Goal: Information Seeking & Learning: Learn about a topic

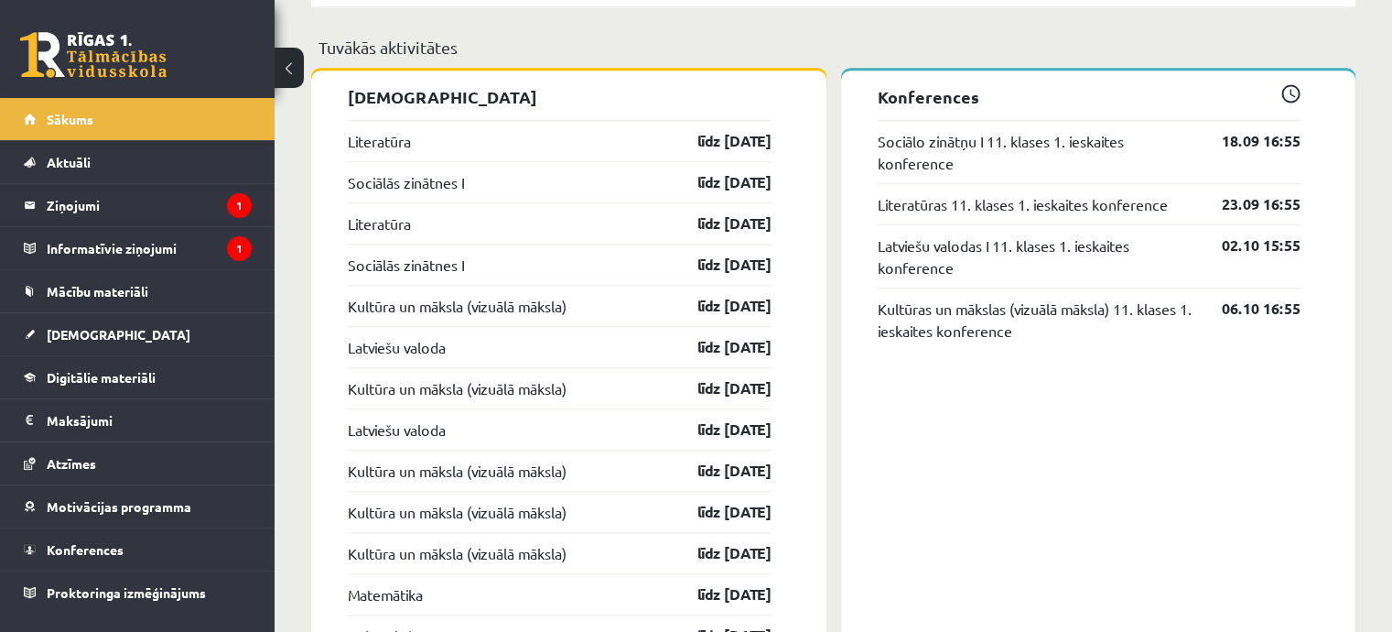
scroll to position [1590, 0]
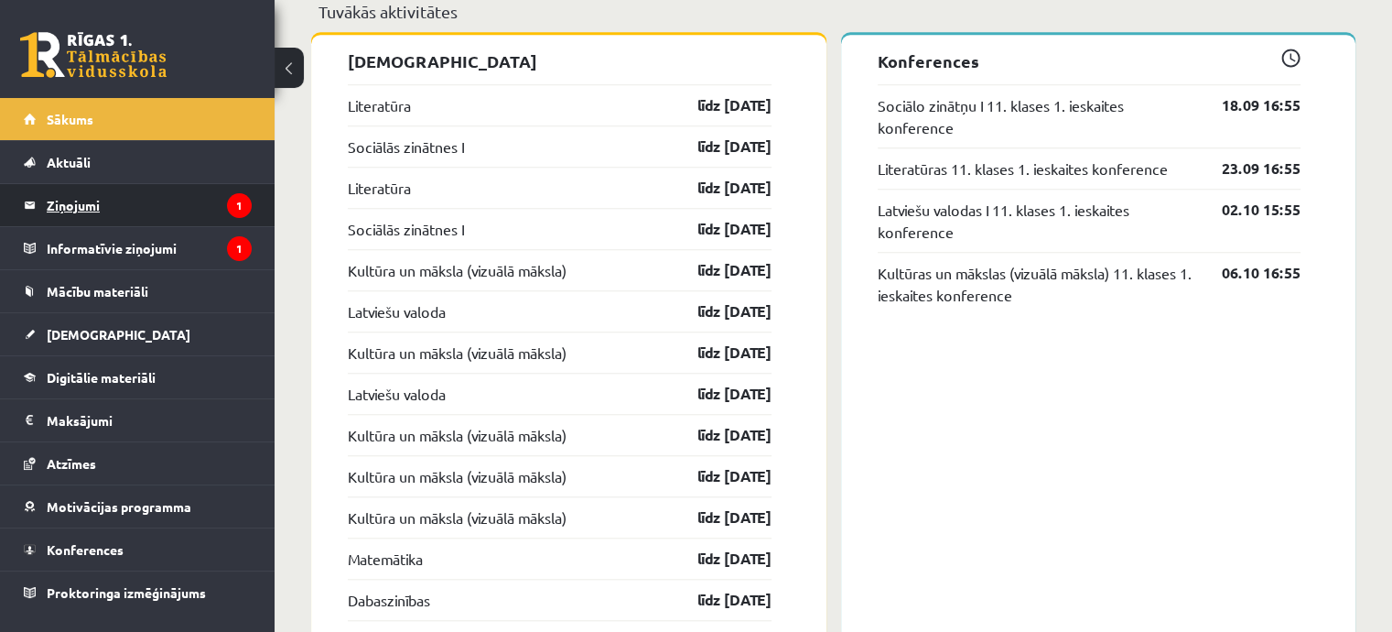
click at [106, 207] on legend "Ziņojumi 1" at bounding box center [149, 205] width 205 height 42
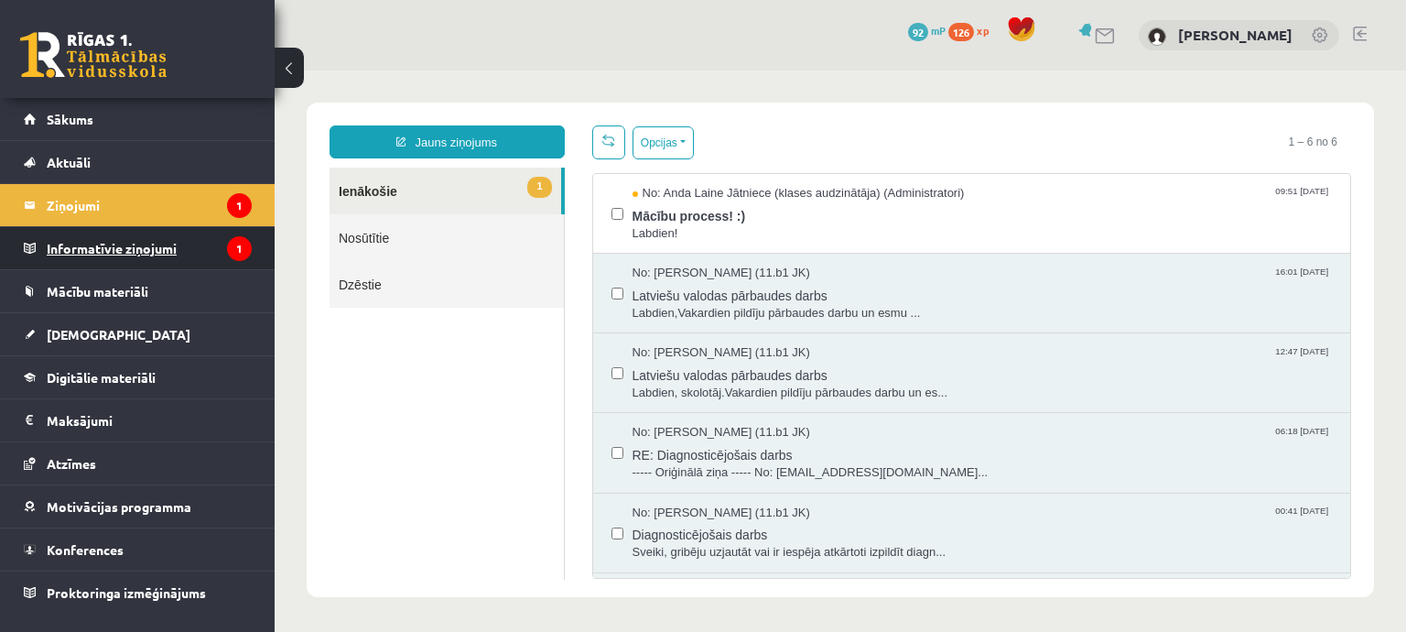
click at [219, 236] on legend "Informatīvie ziņojumi 1" at bounding box center [149, 248] width 205 height 42
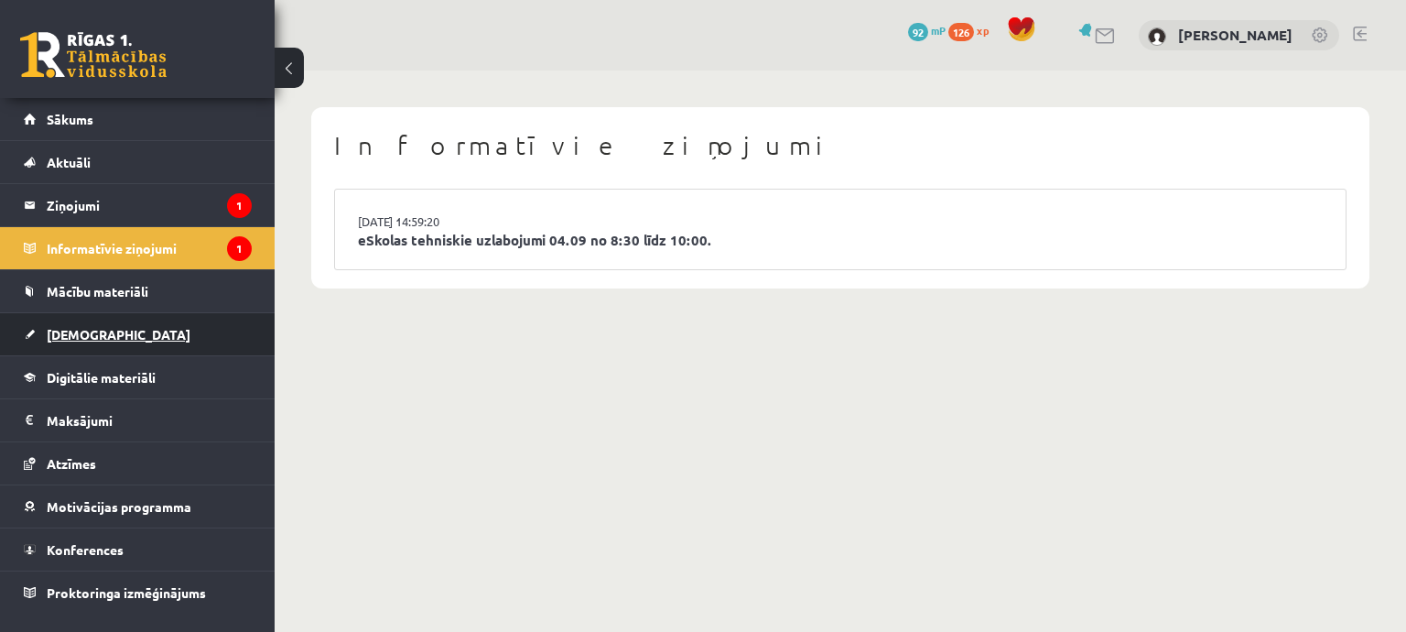
click at [179, 329] on link "[DEMOGRAPHIC_DATA]" at bounding box center [138, 334] width 228 height 42
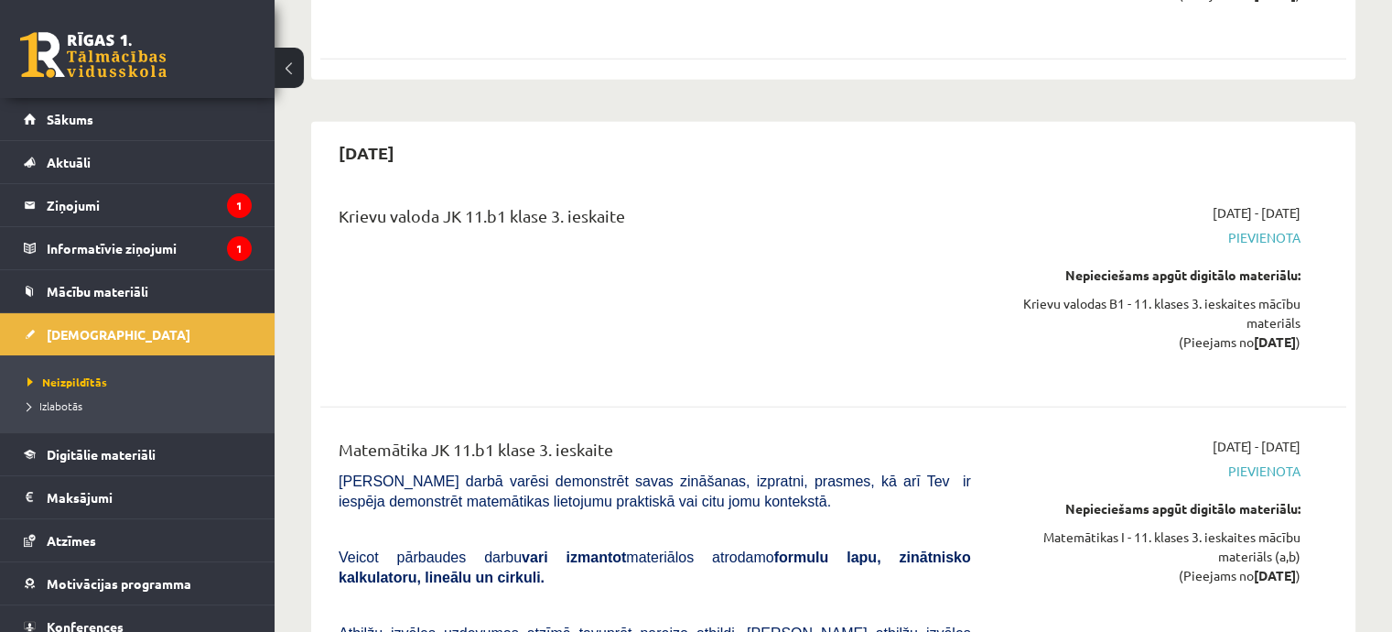
scroll to position [12411, 0]
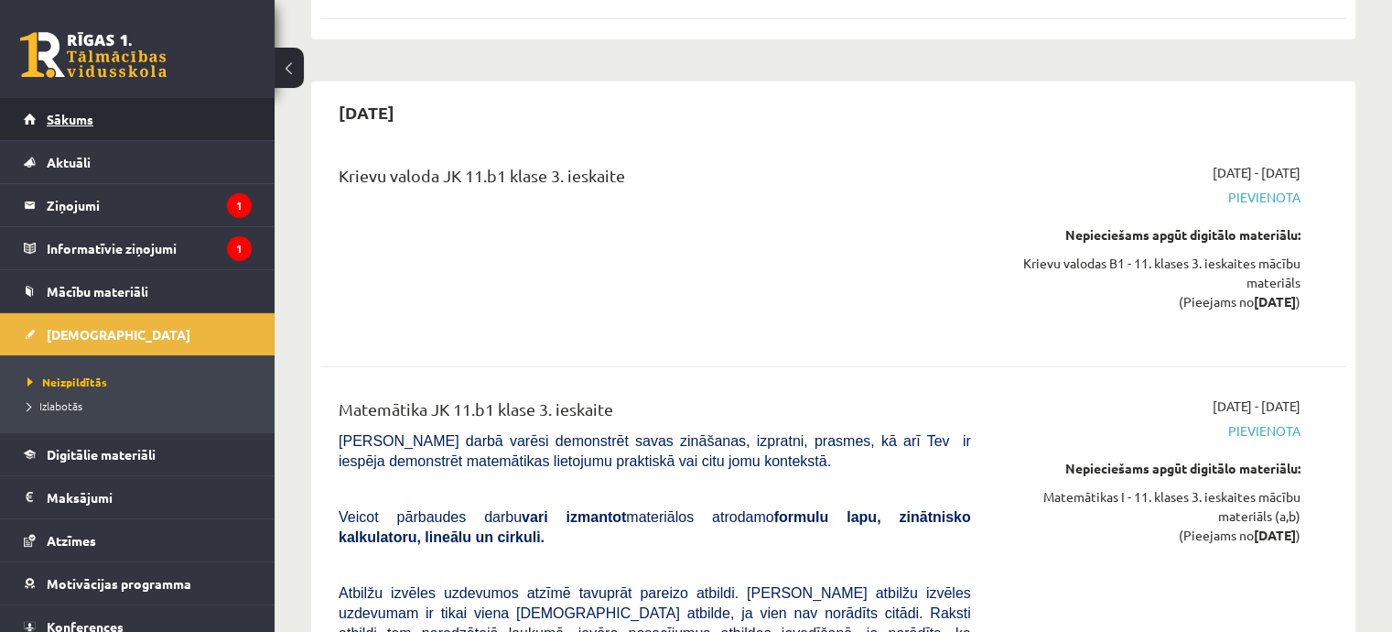
click at [183, 132] on link "Sākums" at bounding box center [138, 119] width 228 height 42
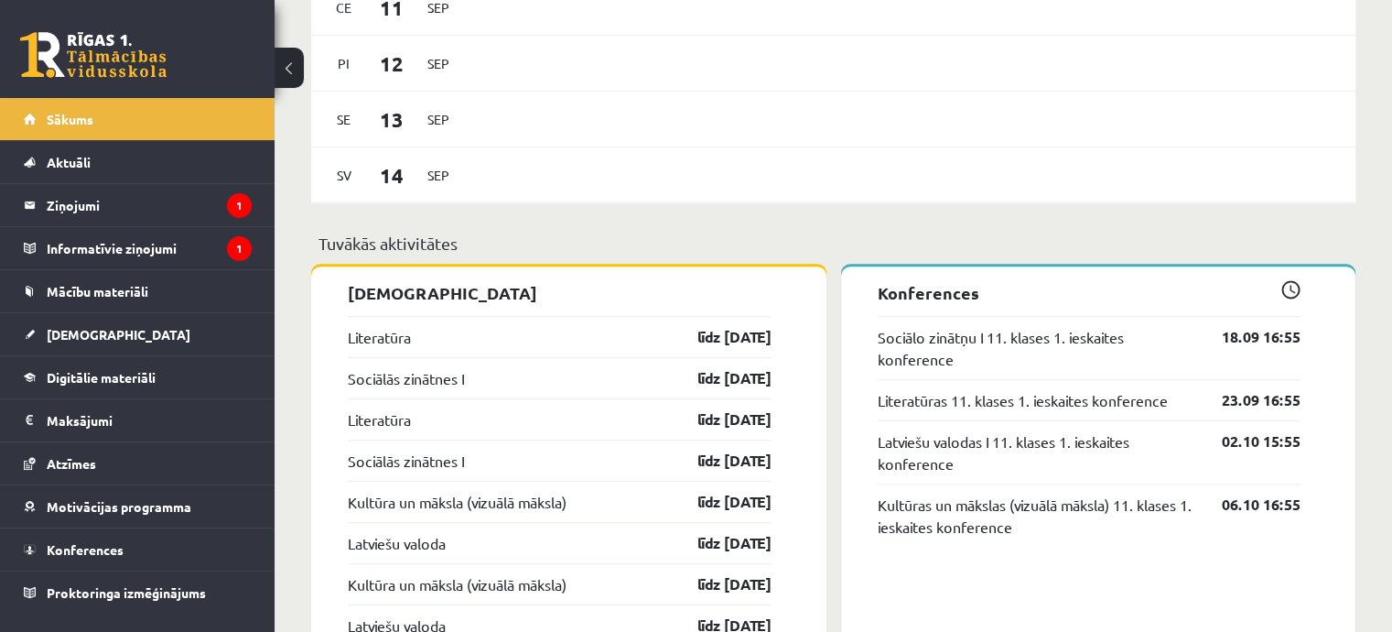
scroll to position [1435, 0]
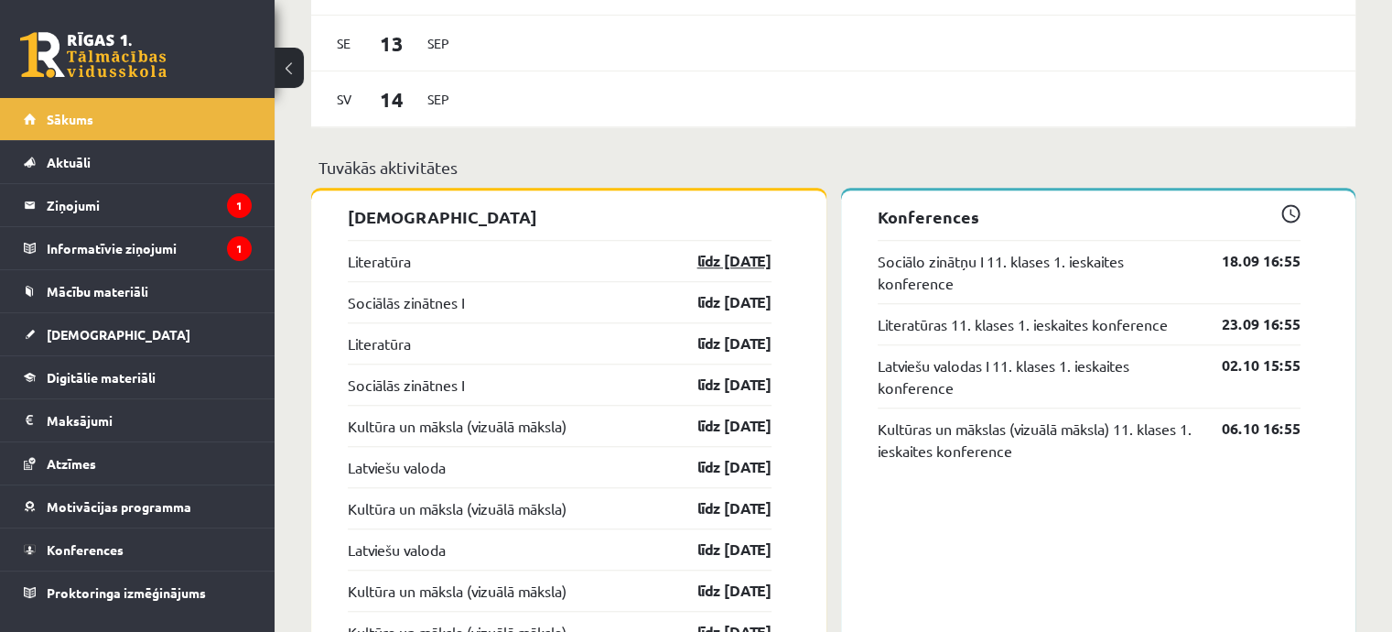
click at [724, 263] on link "līdz [DATE]" at bounding box center [719, 261] width 106 height 22
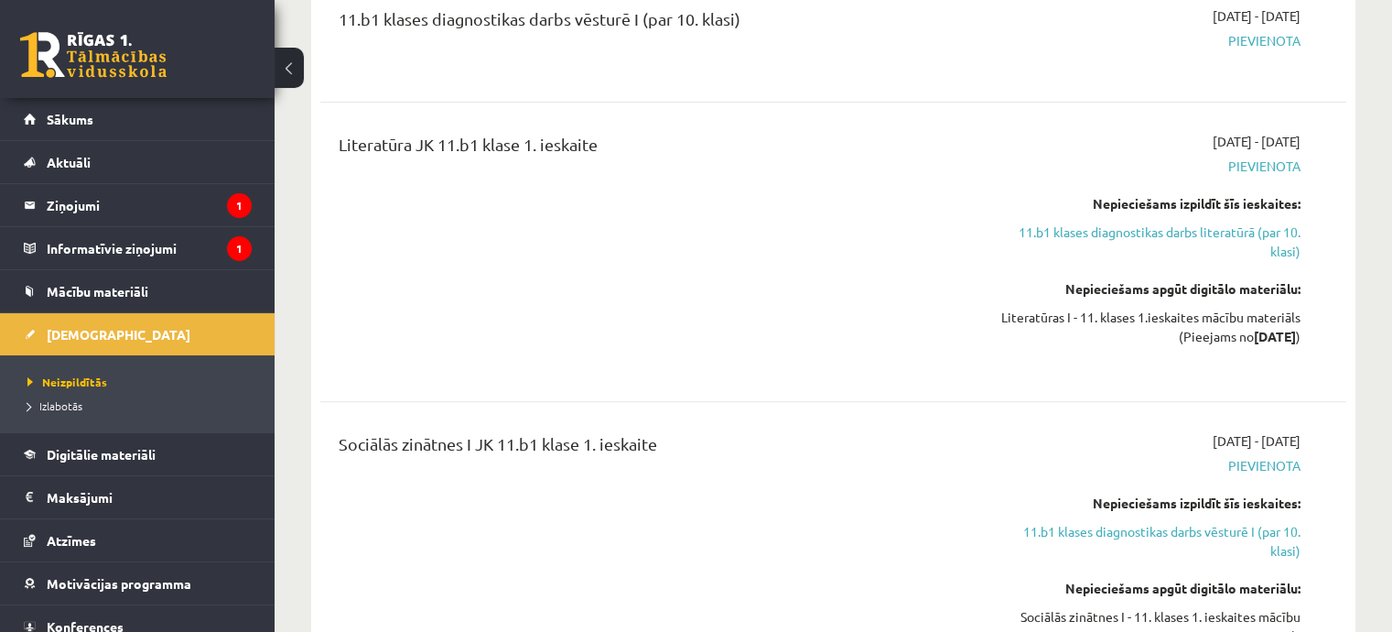
scroll to position [792, 0]
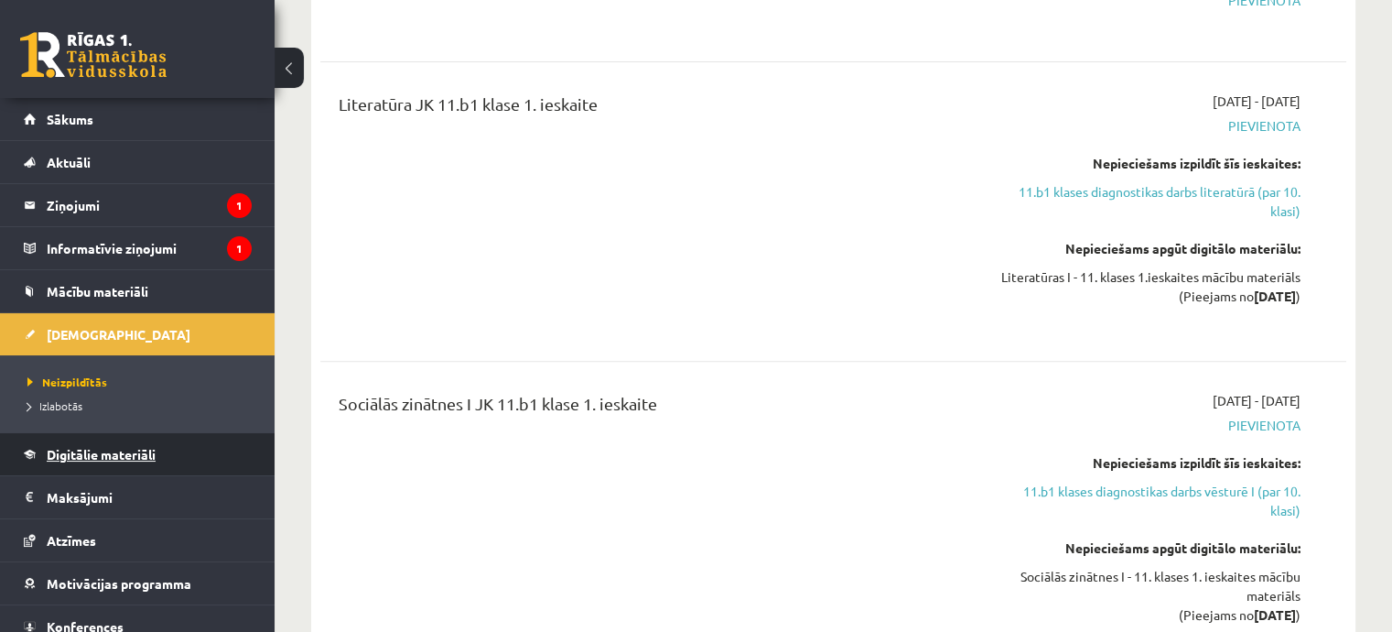
click at [79, 450] on span "Digitālie materiāli" at bounding box center [101, 454] width 109 height 16
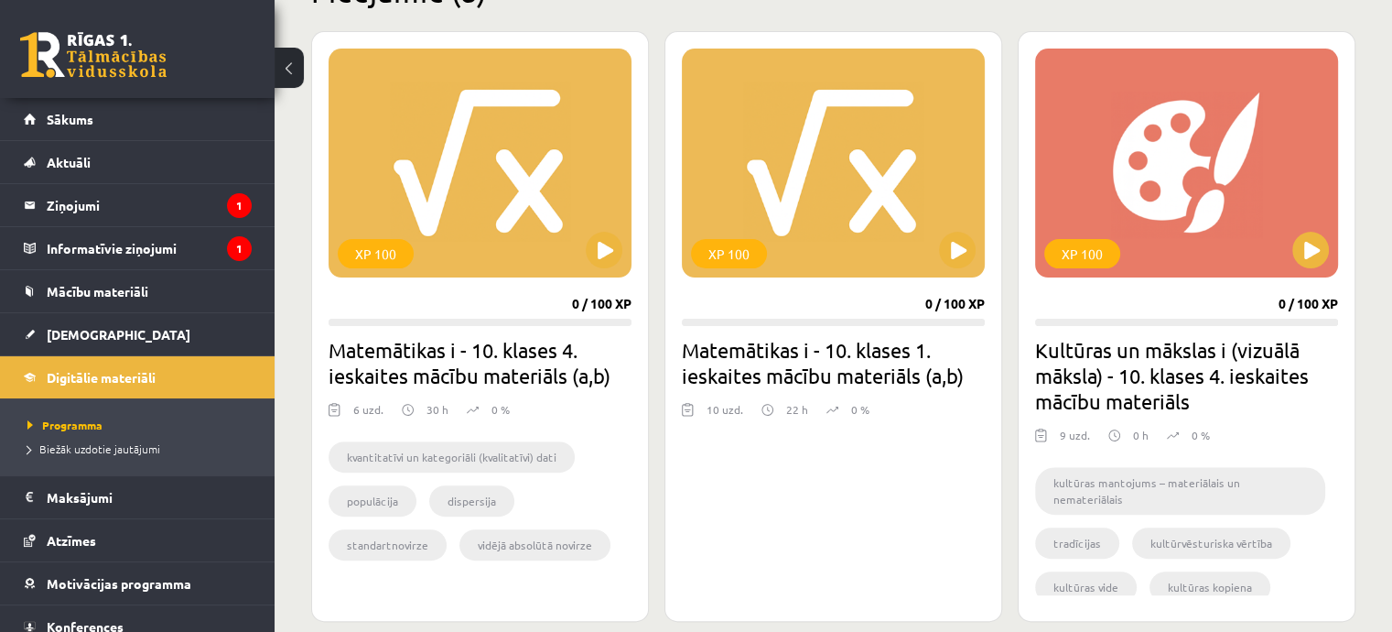
scroll to position [513, 0]
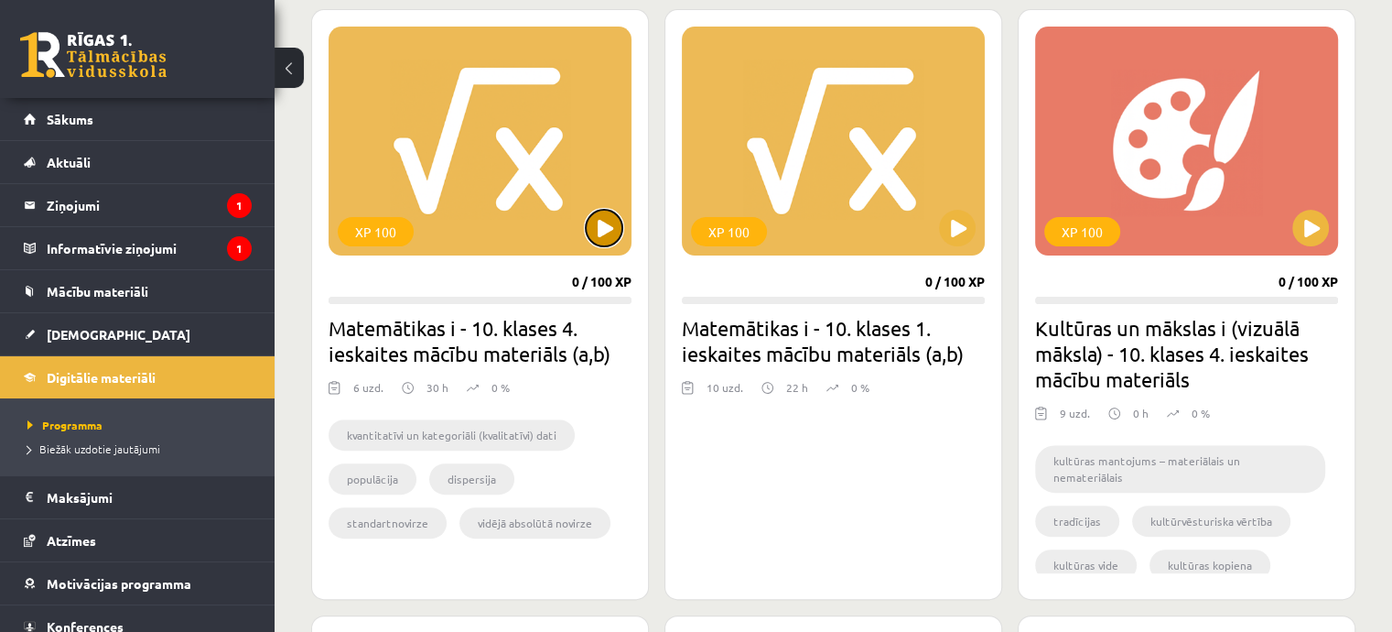
click at [609, 222] on button at bounding box center [604, 228] width 37 height 37
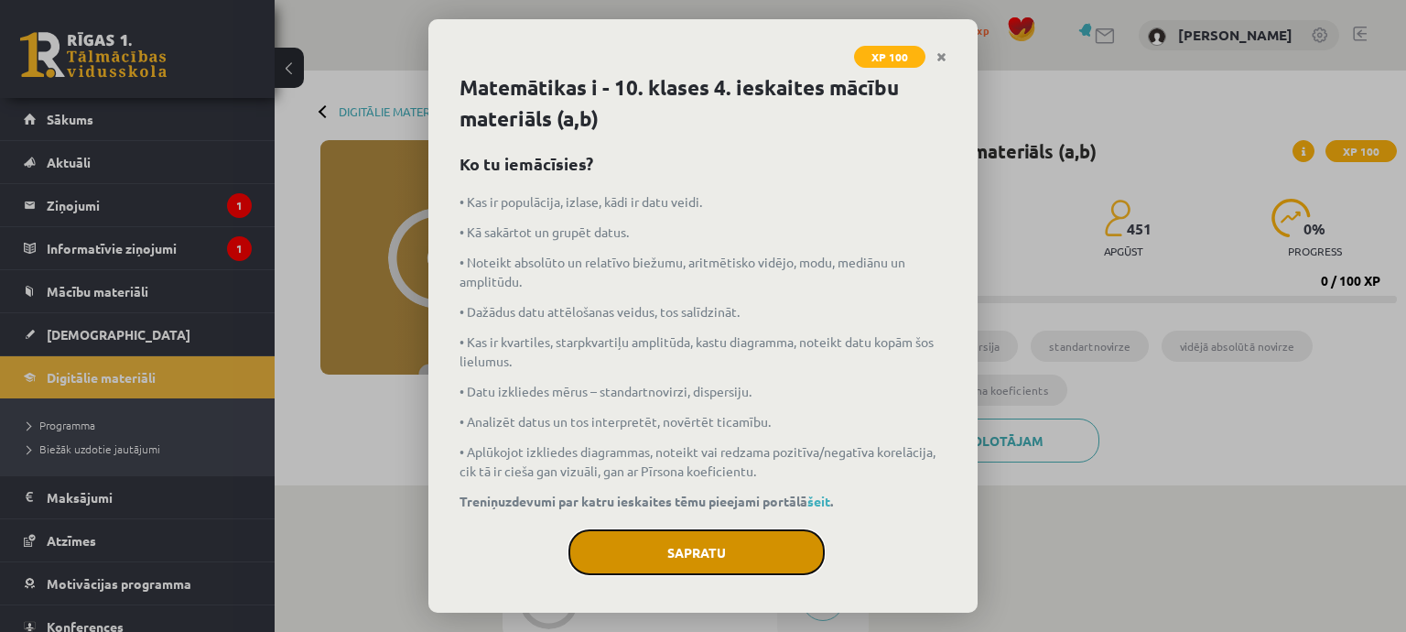
click at [762, 553] on button "Sapratu" at bounding box center [697, 552] width 256 height 46
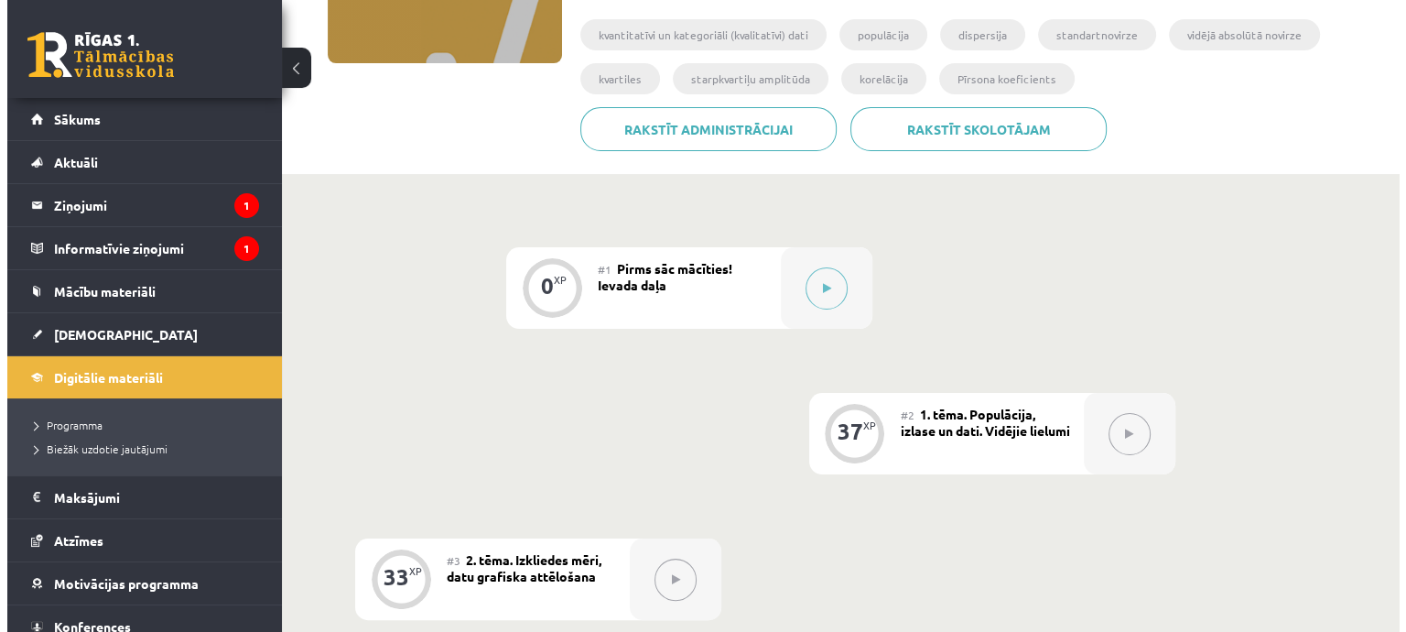
scroll to position [310, 0]
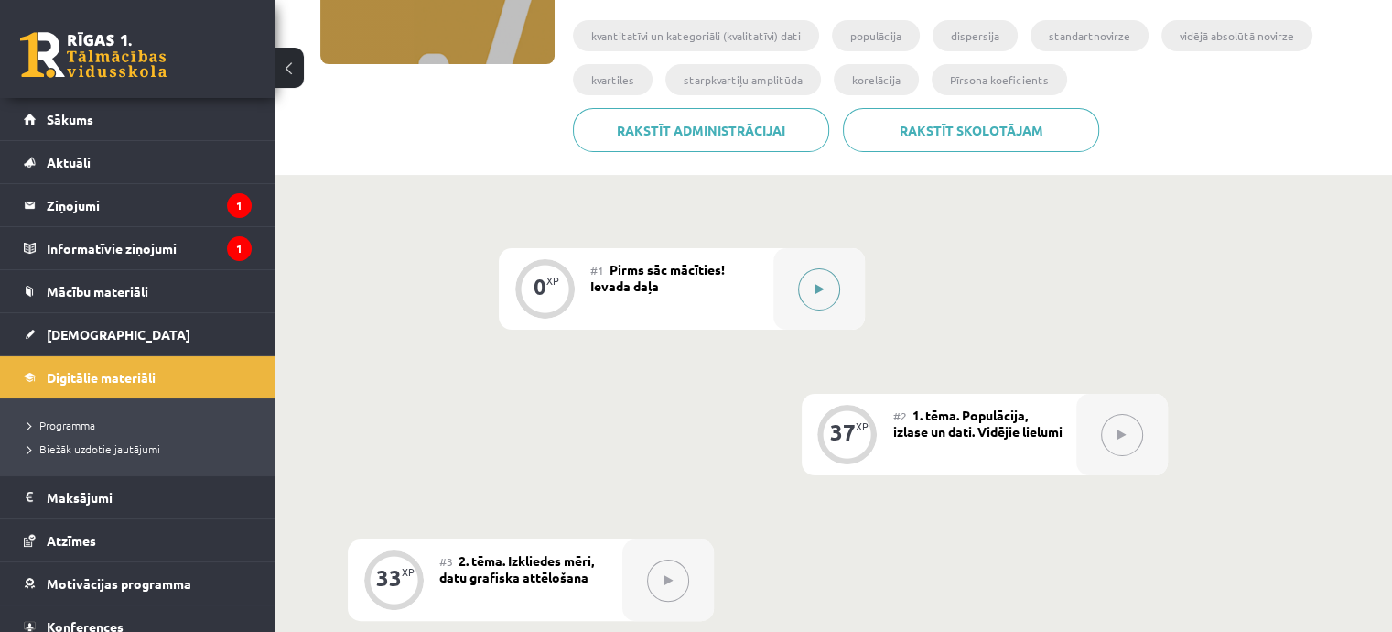
click at [823, 281] on button at bounding box center [819, 289] width 42 height 42
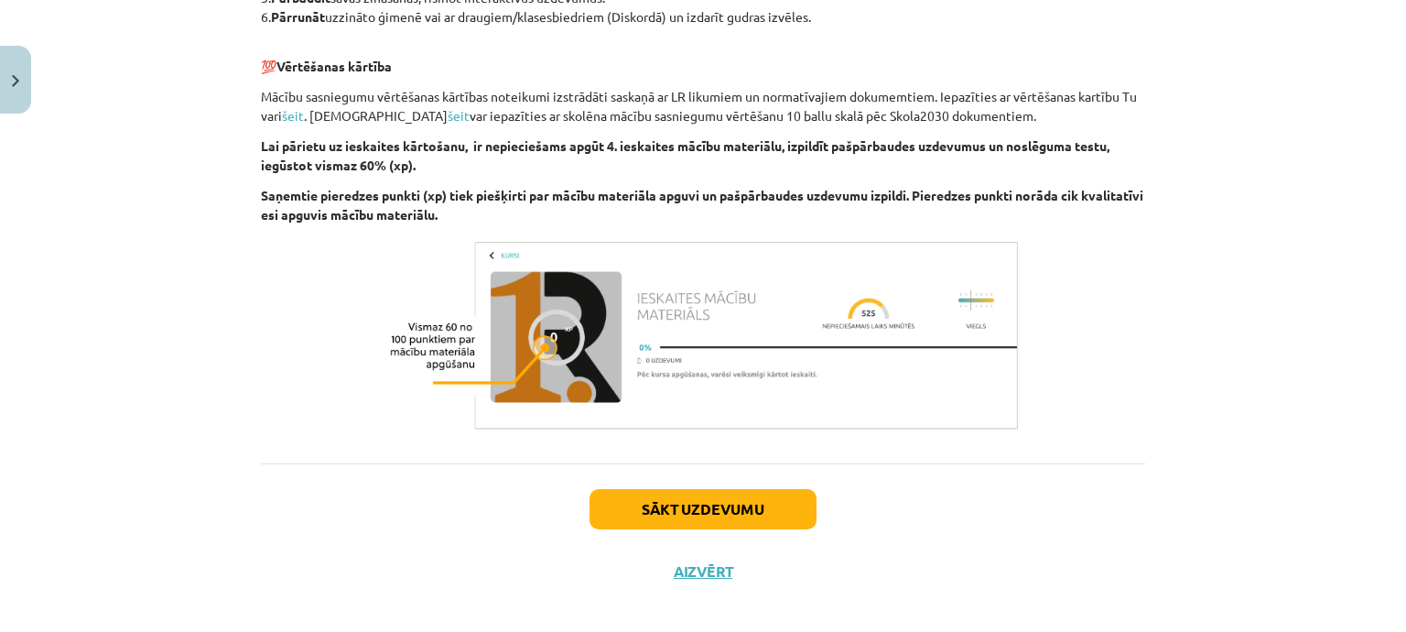
scroll to position [674, 0]
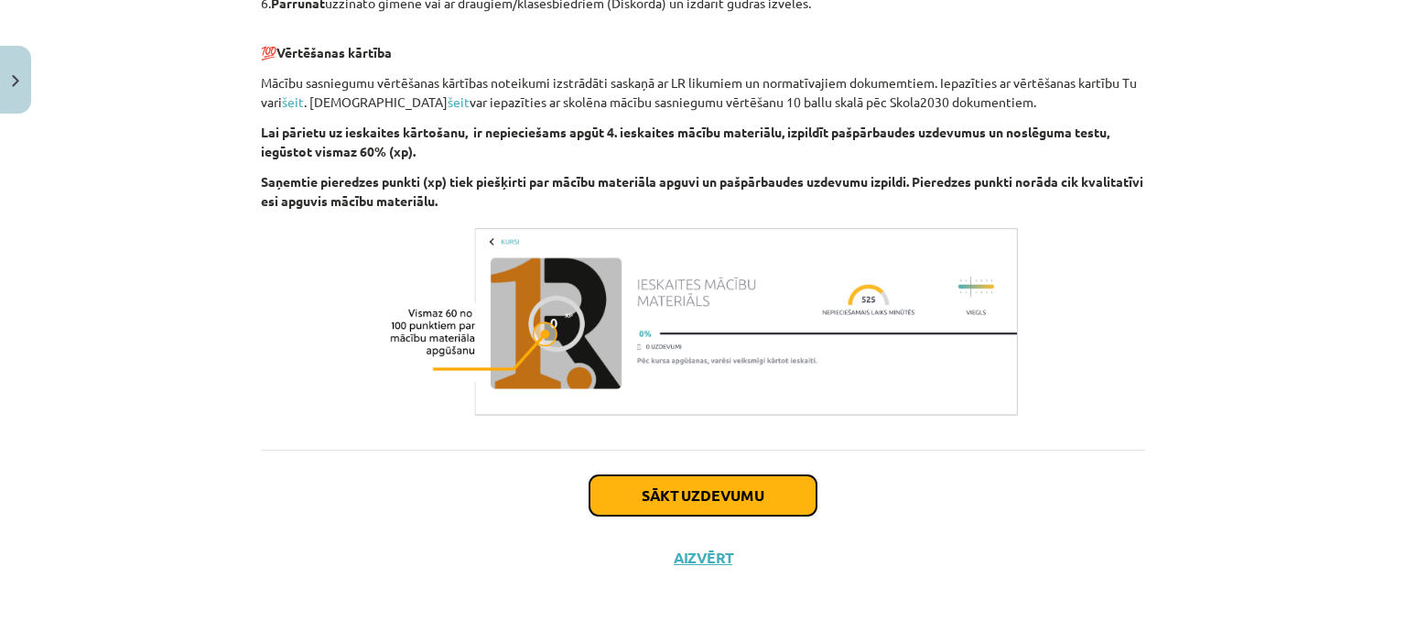
click at [754, 497] on button "Sākt uzdevumu" at bounding box center [703, 495] width 227 height 40
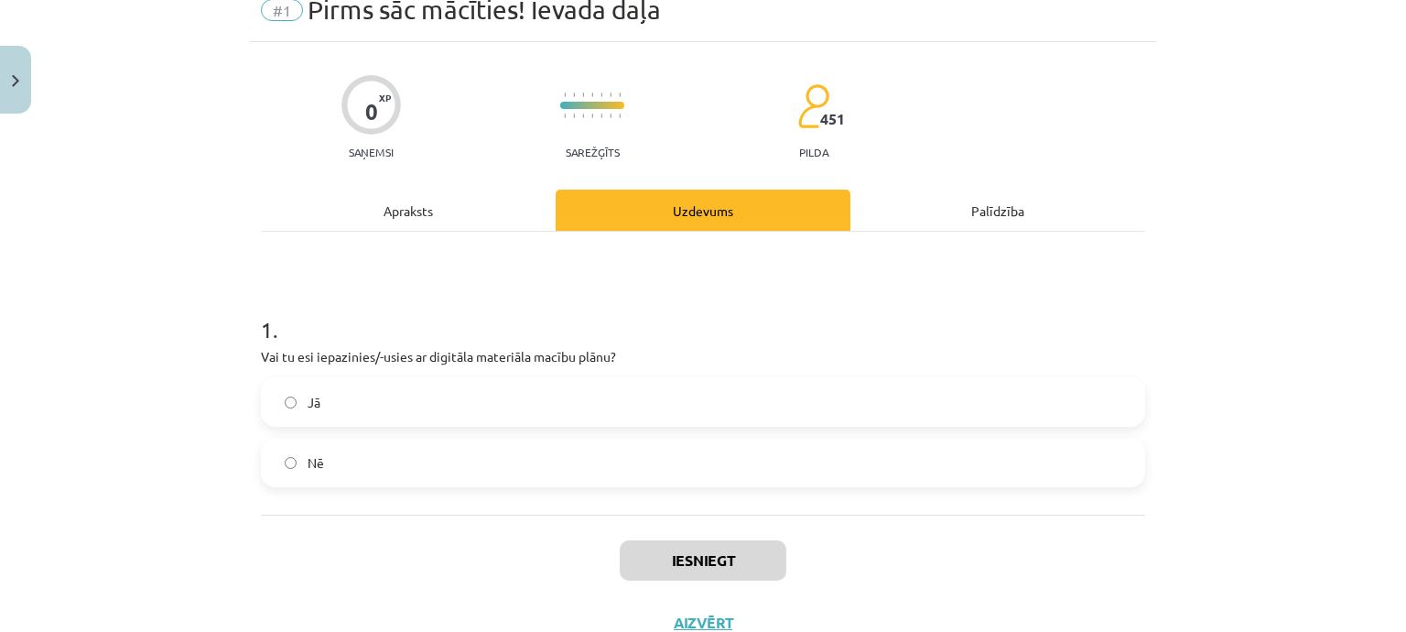
scroll to position [46, 0]
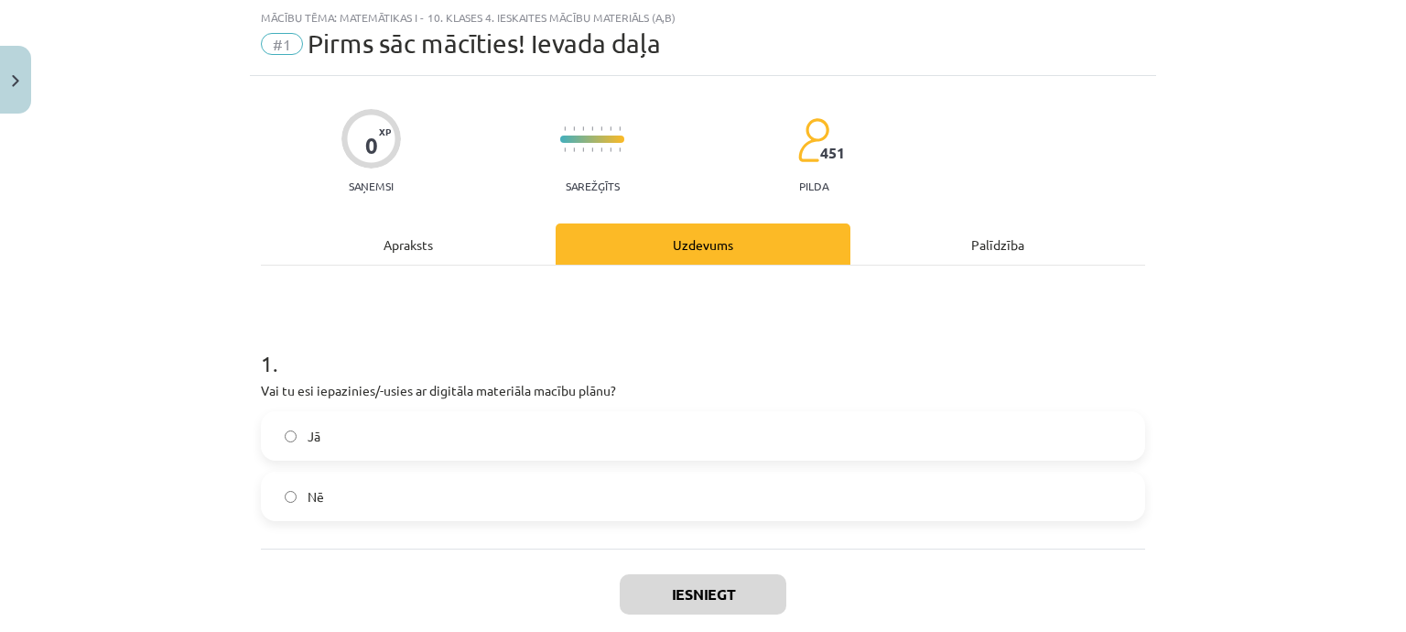
click at [725, 439] on label "Jā" at bounding box center [703, 436] width 881 height 46
click at [714, 588] on button "Iesniegt" at bounding box center [703, 594] width 167 height 40
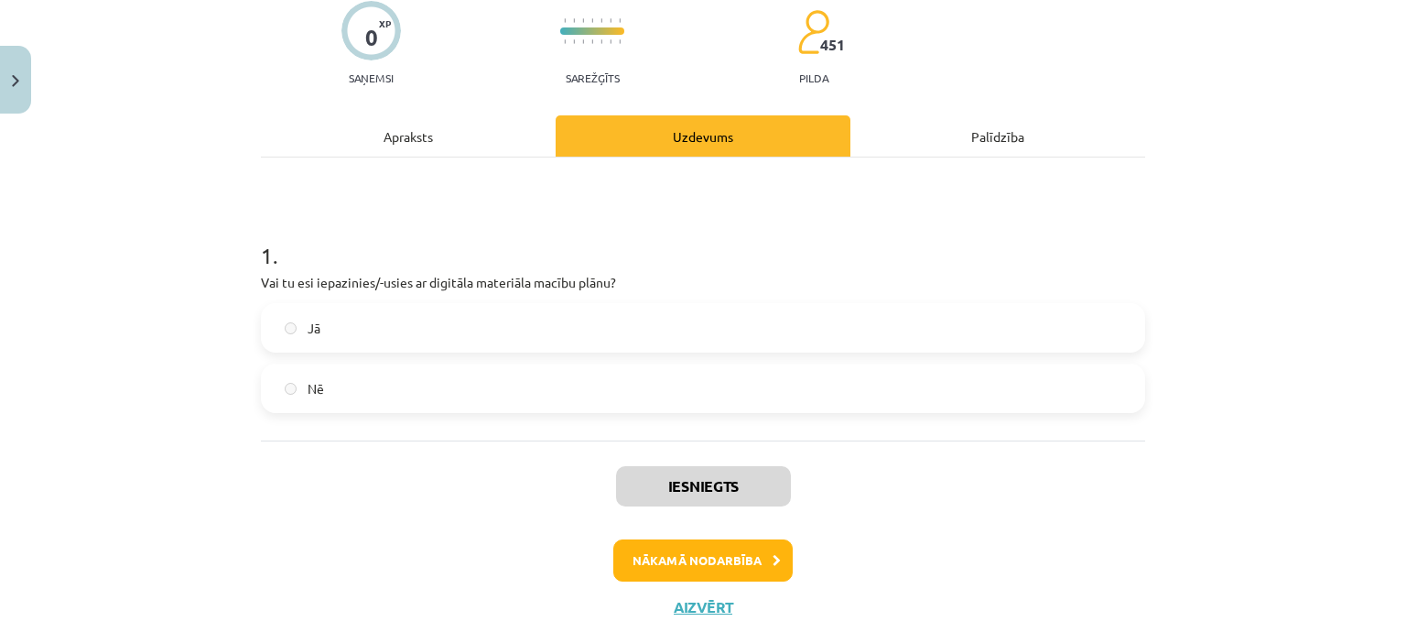
scroll to position [156, 0]
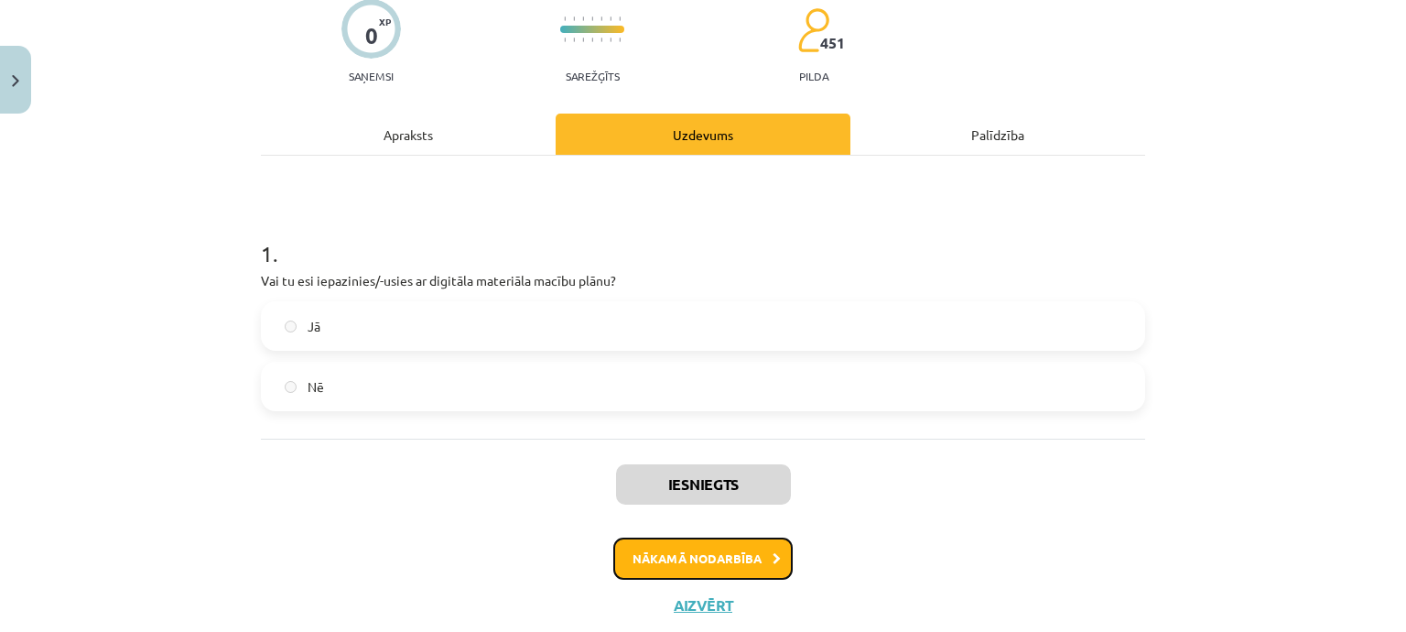
click at [679, 549] on button "Nākamā nodarbība" at bounding box center [702, 558] width 179 height 42
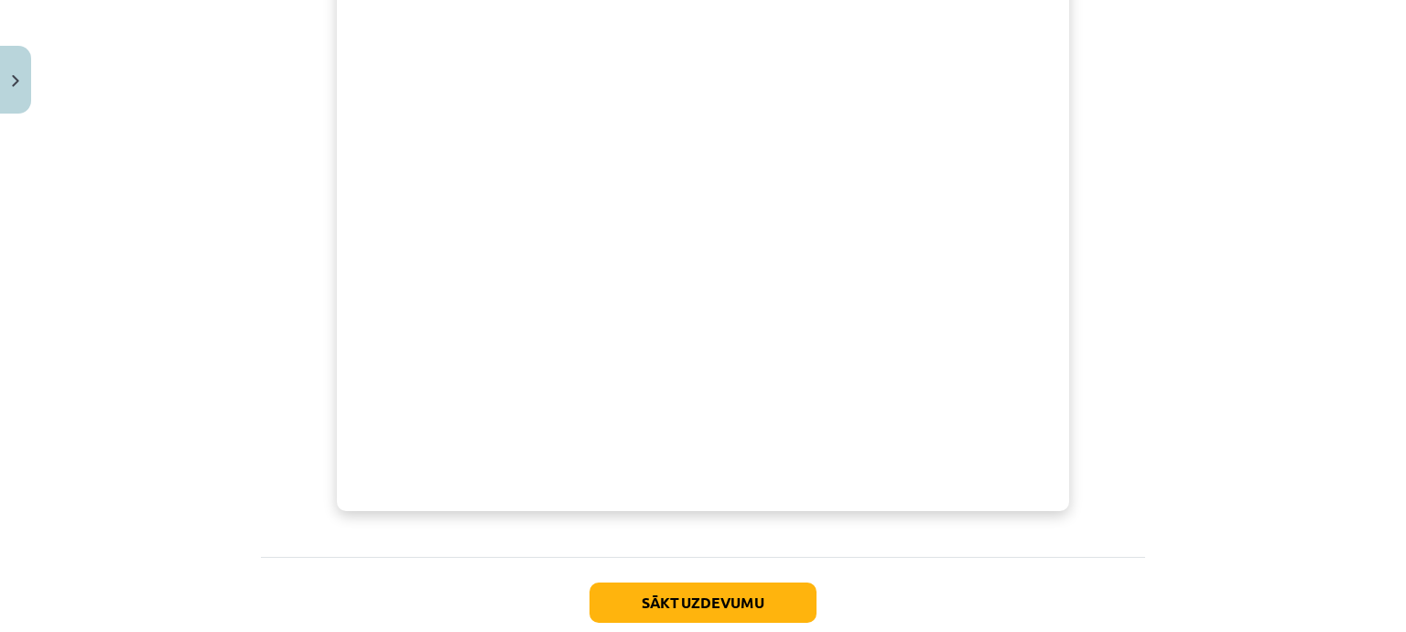
scroll to position [604, 0]
drag, startPoint x: 1384, startPoint y: 372, endPoint x: 1387, endPoint y: 321, distance: 50.4
click at [1387, 321] on div "Mācību tēma: Matemātikas i - 10. klases 4. ieskaites mācību materiāls (a,b) #2 …" at bounding box center [703, 316] width 1406 height 632
